Goal: Task Accomplishment & Management: Manage account settings

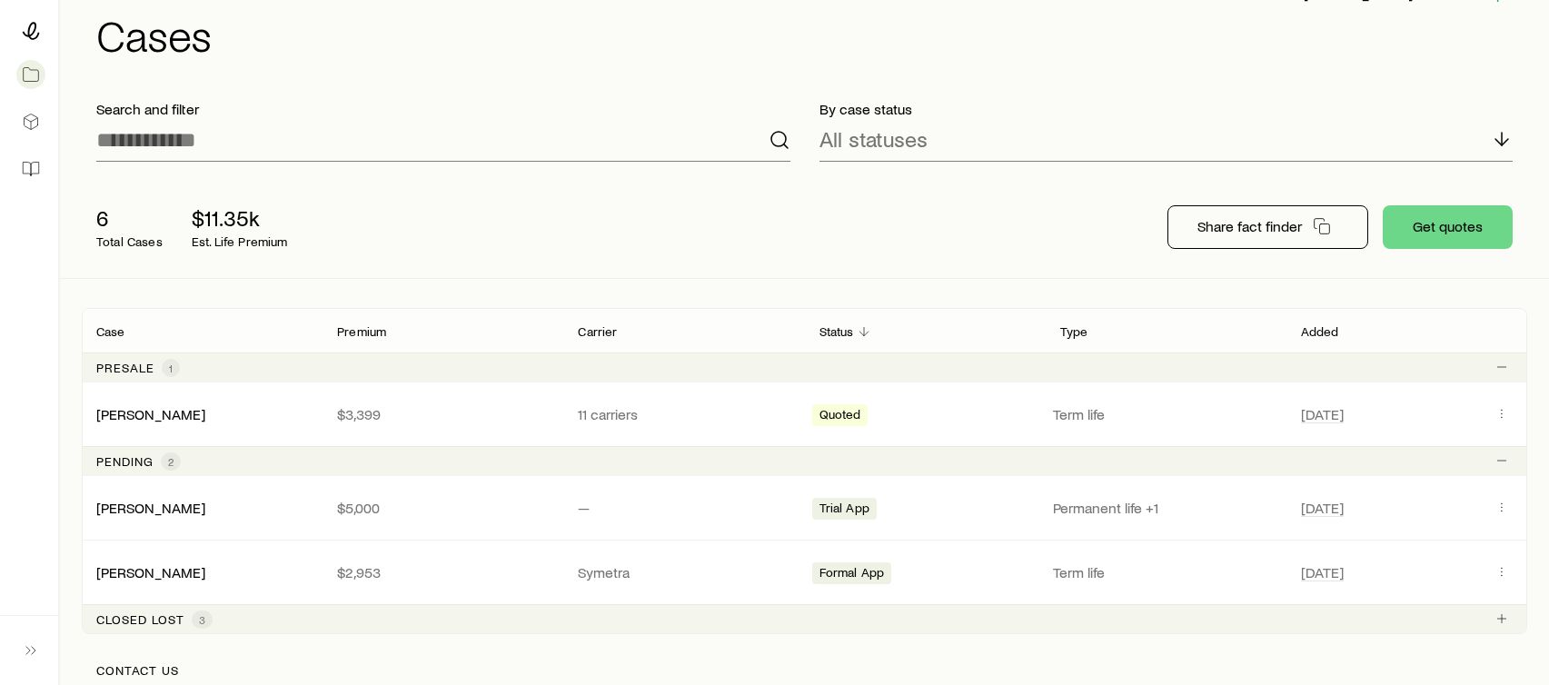
scroll to position [28, 0]
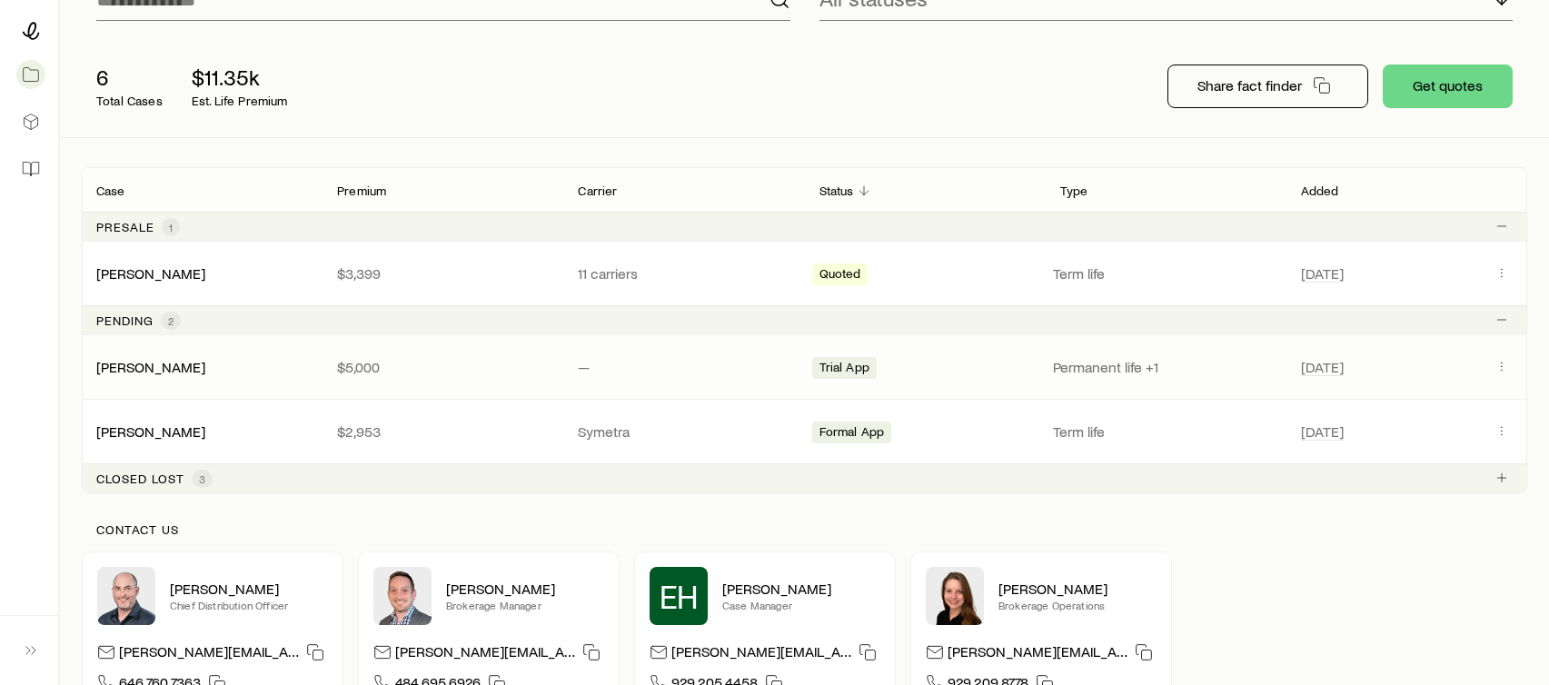
scroll to position [187, 0]
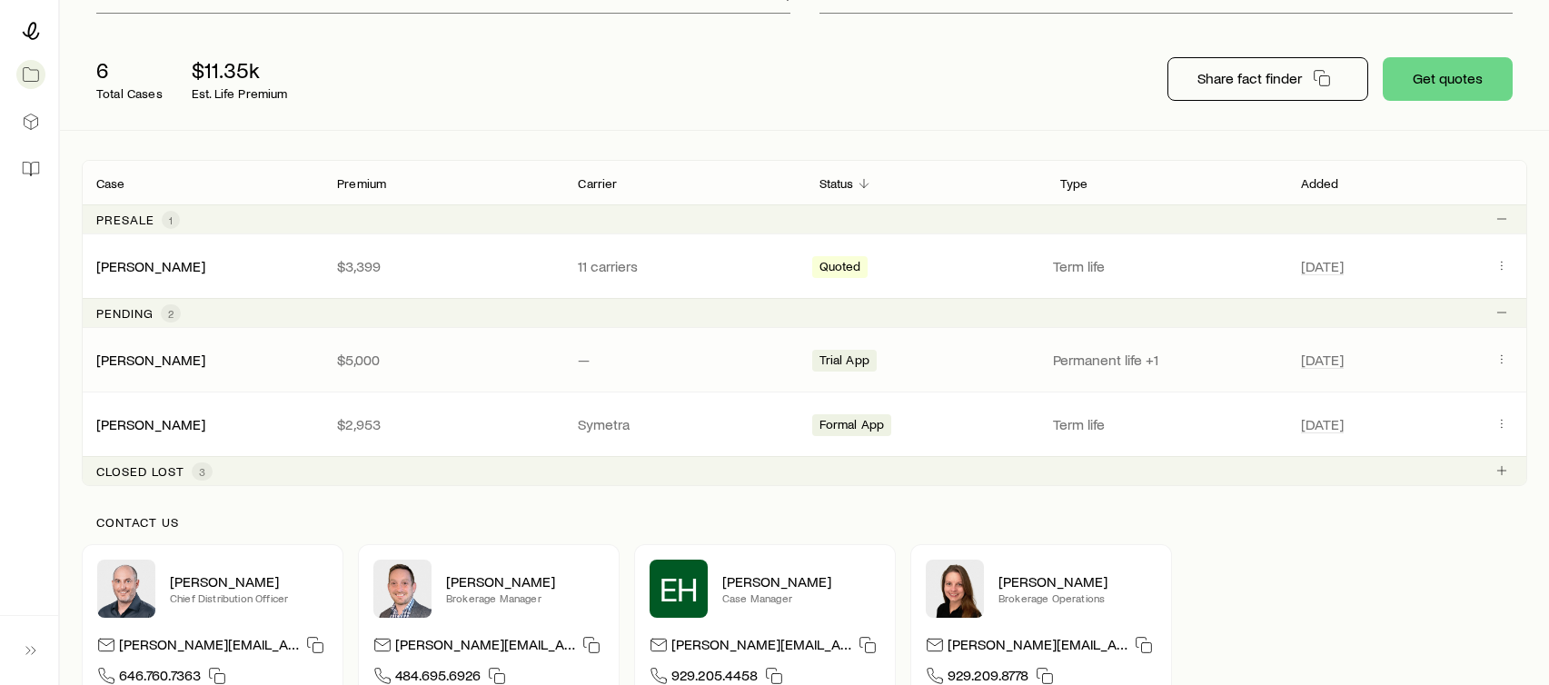
click at [847, 365] on span "Trial App" at bounding box center [844, 361] width 50 height 19
click at [1117, 362] on p "Permanent life +1" at bounding box center [1166, 360] width 226 height 18
click at [1503, 362] on icon "Client cases" at bounding box center [1501, 359] width 15 height 15
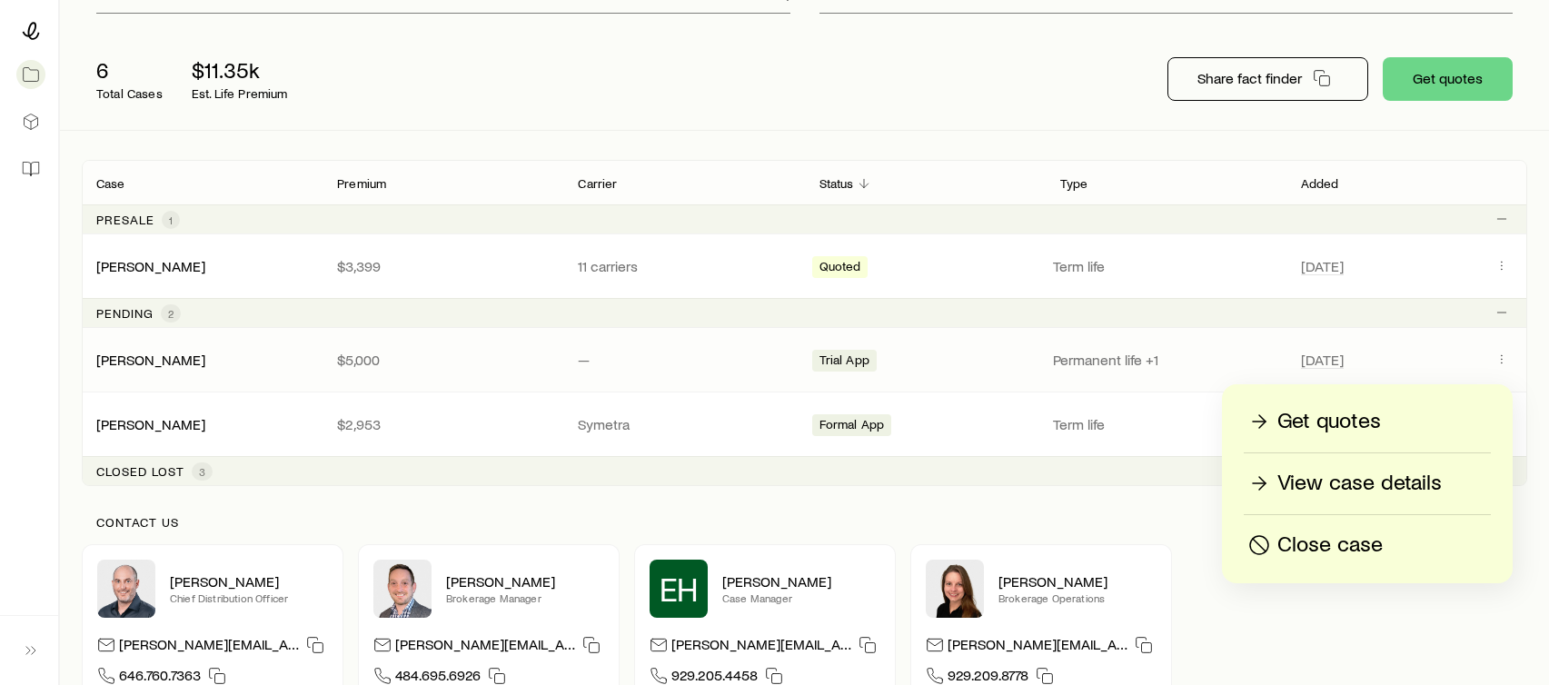
click at [1352, 487] on p "View case details" at bounding box center [1359, 483] width 164 height 29
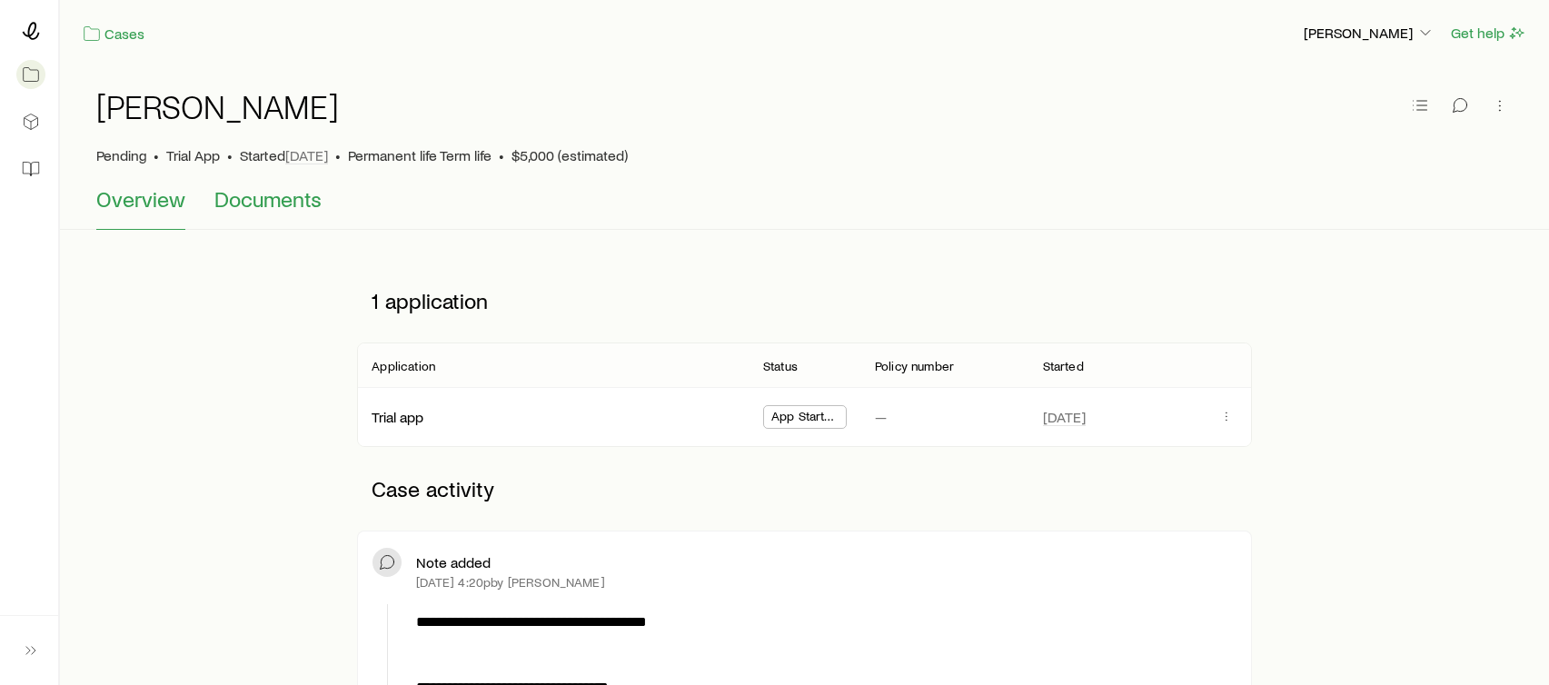
click at [294, 195] on span "Documents" at bounding box center [267, 198] width 107 height 25
